Goal: Task Accomplishment & Management: Use online tool/utility

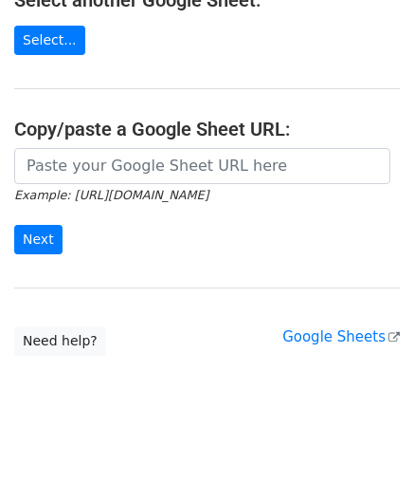
scroll to position [248, 0]
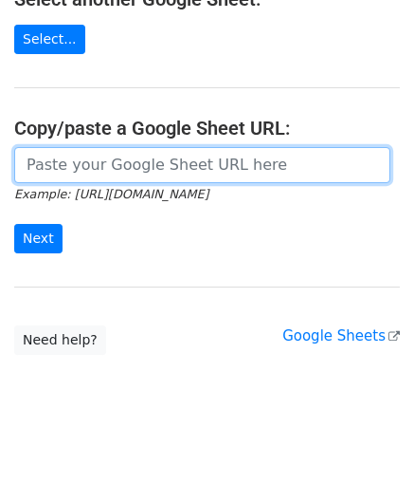
click at [61, 173] on input "url" at bounding box center [202, 165] width 377 height 36
paste input "https://docs.google.com/spreadsheets/d/167pLYgV6tHIyIPegNzvZf_SKmGI2C2Ck0f5W9CJ…"
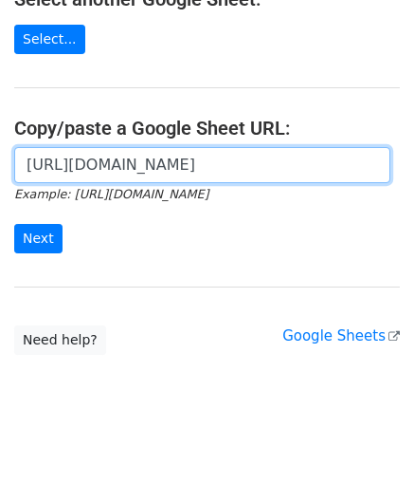
scroll to position [0, 398]
type input "https://docs.google.com/spreadsheets/d/167pLYgV6tHIyIPegNzvZf_SKmGI2C2Ck0f5W9CJ…"
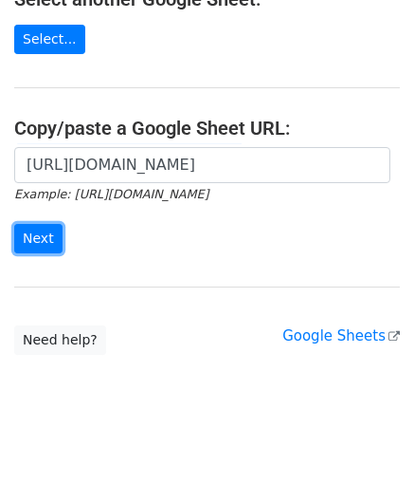
drag, startPoint x: 43, startPoint y: 241, endPoint x: 9, endPoint y: 263, distance: 39.7
click at [44, 241] on input "Next" at bounding box center [38, 238] width 48 height 29
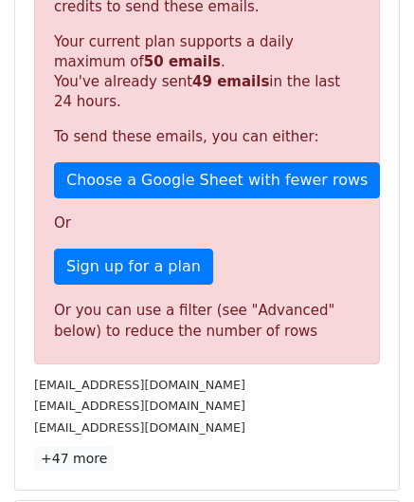
scroll to position [506, 0]
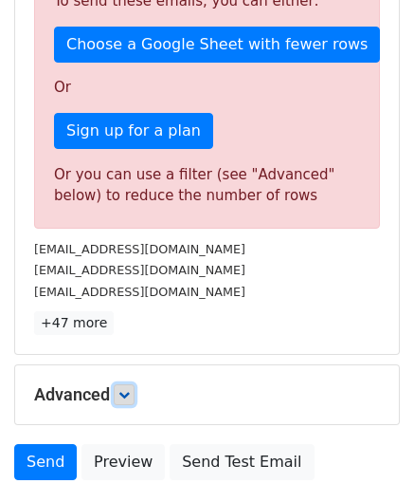
click at [130, 391] on icon at bounding box center [124, 394] width 11 height 11
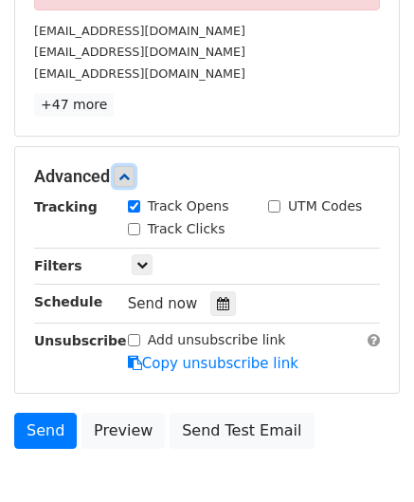
scroll to position [791, 0]
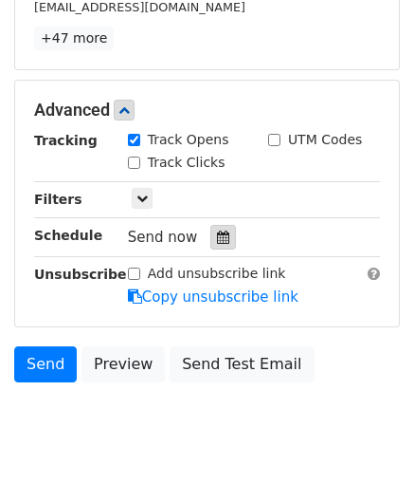
click at [217, 230] on icon at bounding box center [223, 236] width 12 height 13
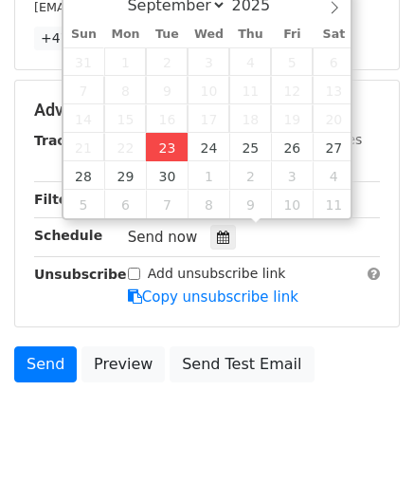
type input "[DATE] 12:00"
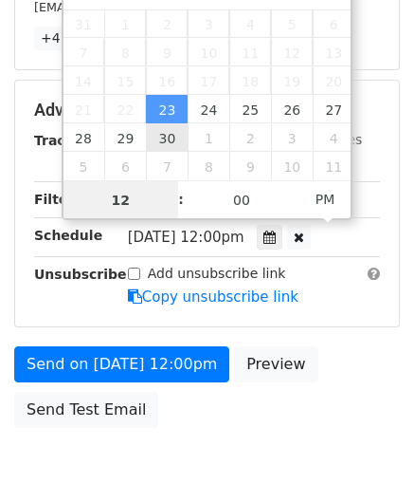
type input "4"
drag, startPoint x: 135, startPoint y: 202, endPoint x: 53, endPoint y: 201, distance: 81.6
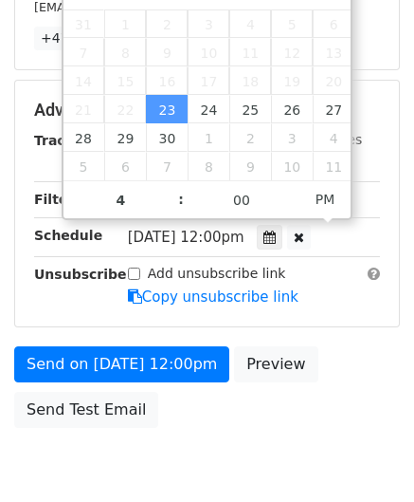
type input "[DATE] 16:00"
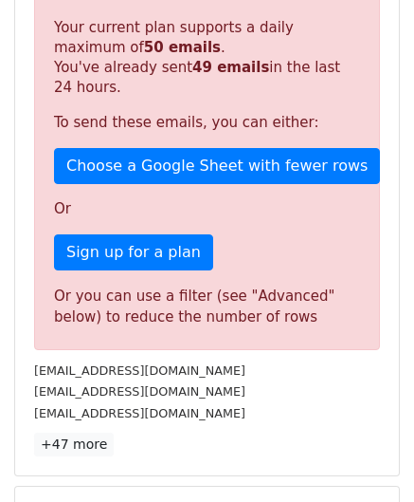
scroll to position [870, 0]
